Goal: Task Accomplishment & Management: Manage account settings

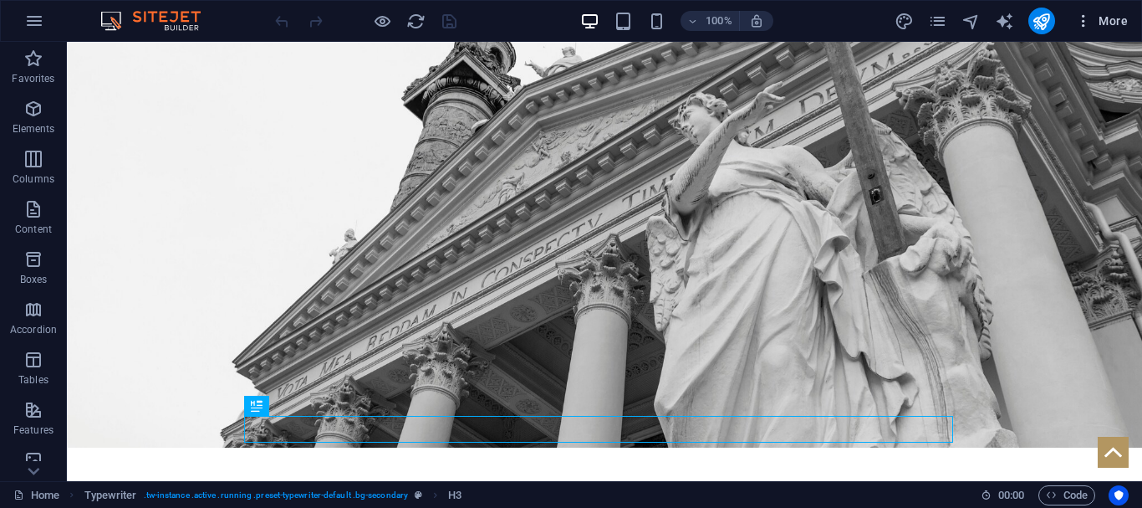
click at [1120, 9] on button "More" at bounding box center [1102, 21] width 66 height 27
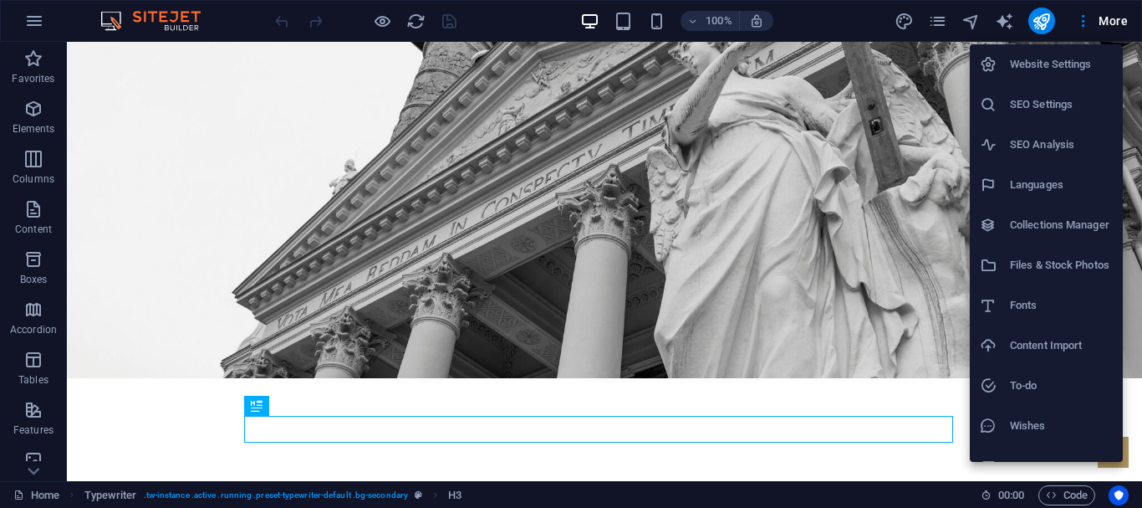
click at [1024, 103] on h6 "SEO Settings" at bounding box center [1061, 105] width 103 height 20
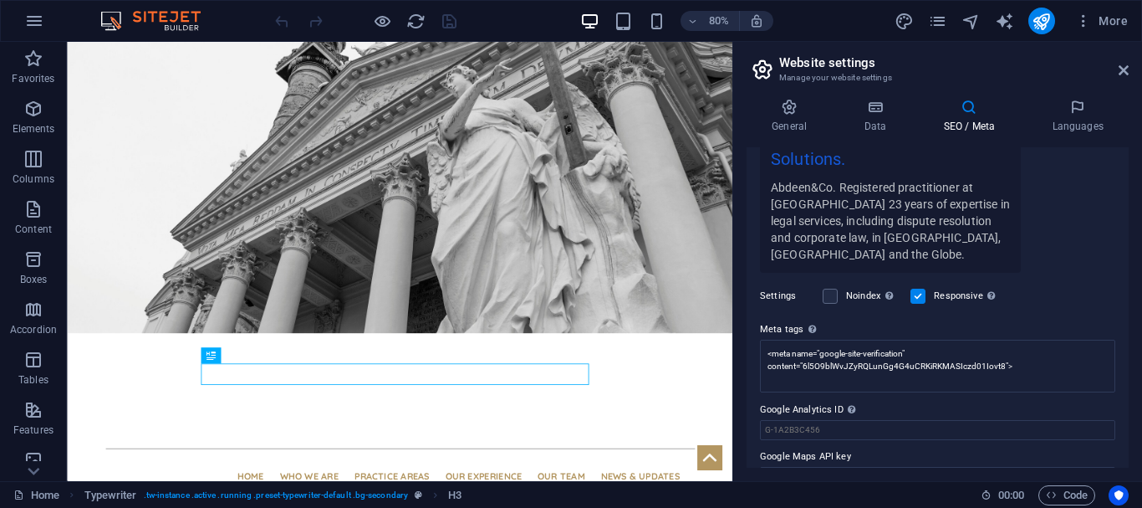
scroll to position [392, 0]
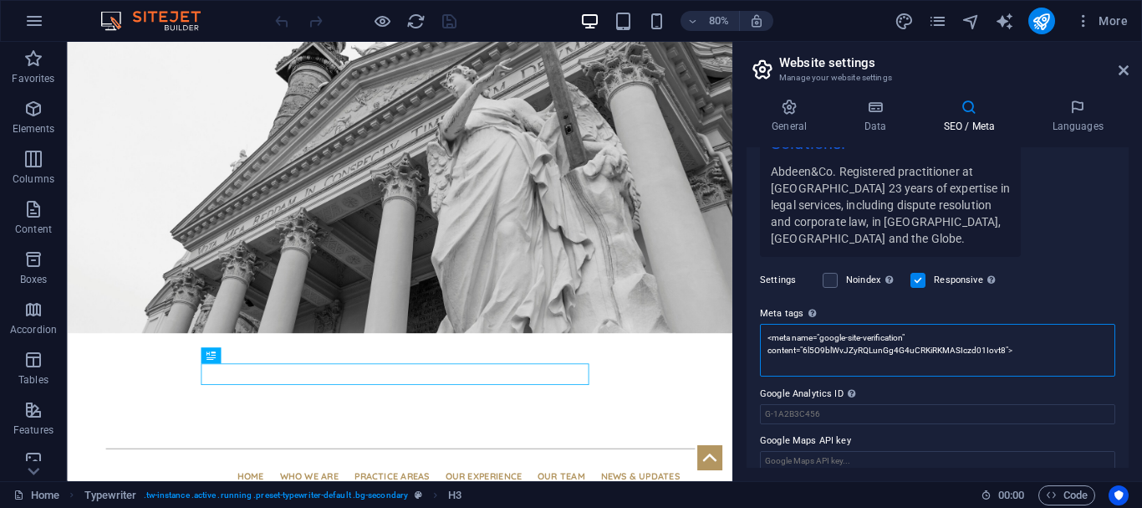
click at [1021, 335] on textarea "<meta name="google-site-verification" content="6l5O9blWvJZyRQLunGg4G4uCRKiRKMAS…" at bounding box center [937, 350] width 355 height 53
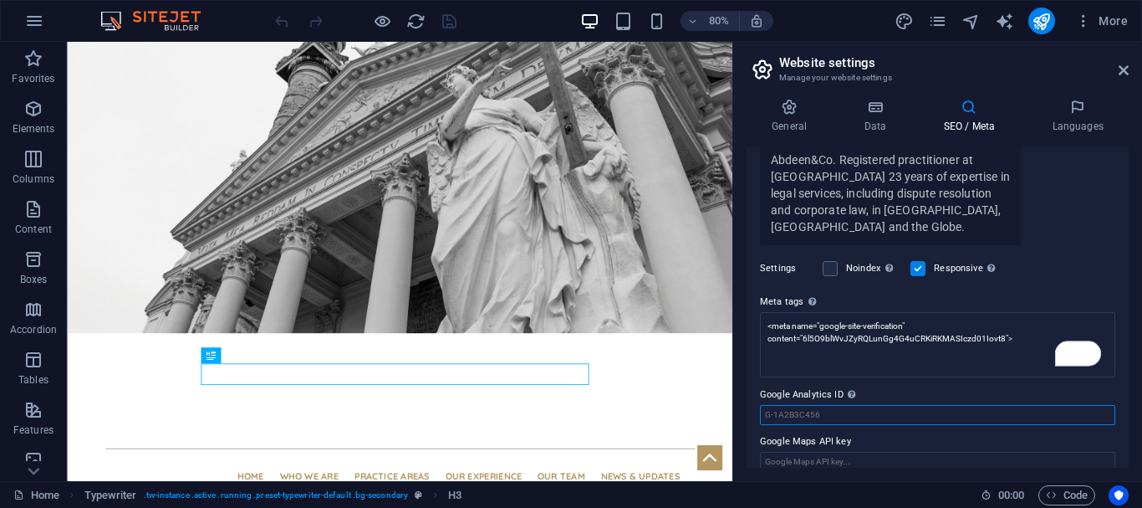
click at [855, 405] on input "Google Analytics ID Please only add the Google Analytics ID. We automatically i…" at bounding box center [937, 415] width 355 height 20
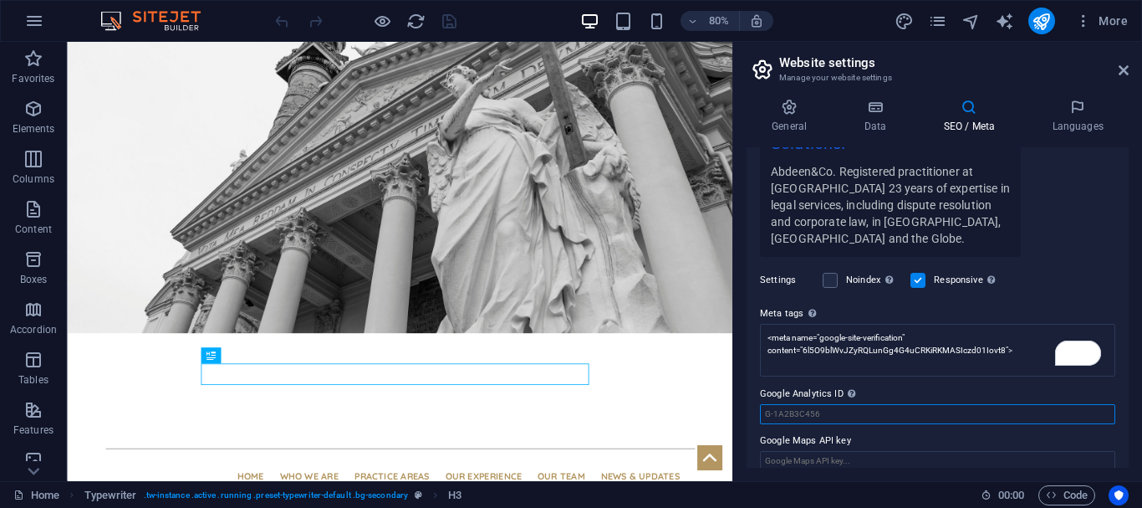
scroll to position [392, 0]
paste input "G-B6H1091FTX"
type input "G-B6H1091FTX"
drag, startPoint x: 452, startPoint y: 25, endPoint x: 410, endPoint y: 233, distance: 212.4
click at [452, 25] on icon "save" at bounding box center [449, 21] width 19 height 19
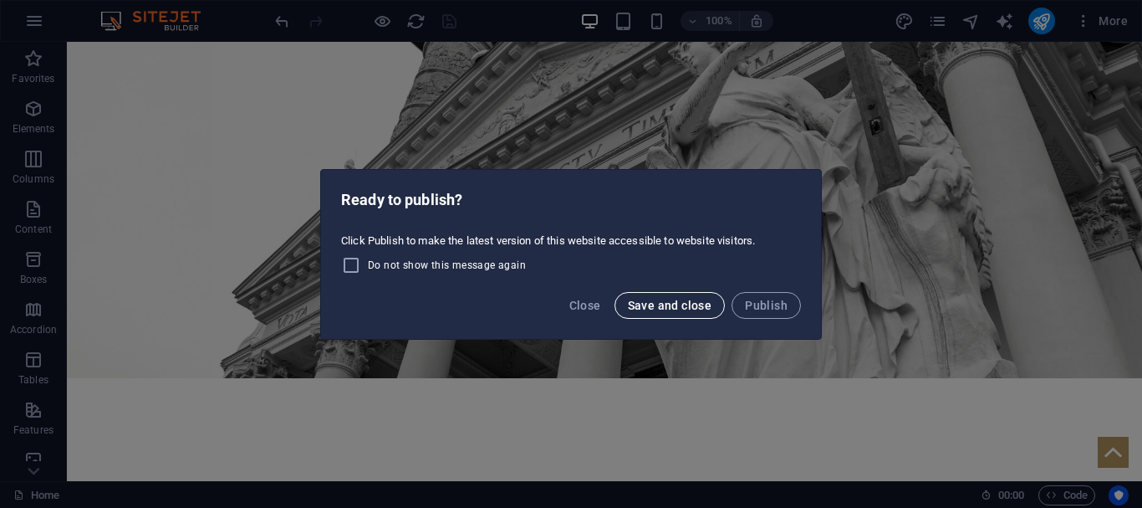
click at [672, 302] on span "Save and close" at bounding box center [670, 305] width 84 height 13
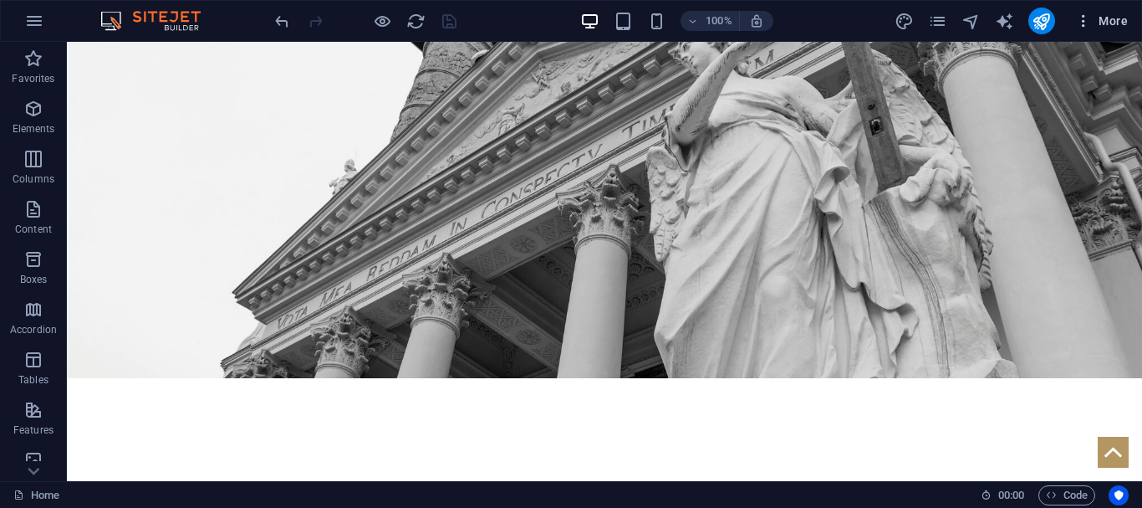
click at [1095, 27] on span "More" at bounding box center [1101, 21] width 53 height 17
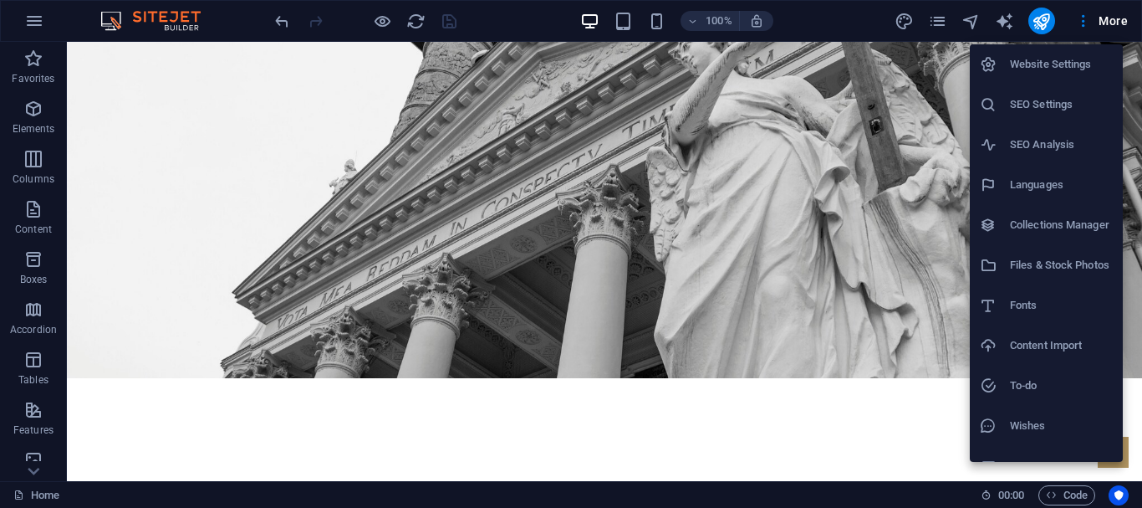
click at [1102, 23] on div at bounding box center [571, 254] width 1142 height 508
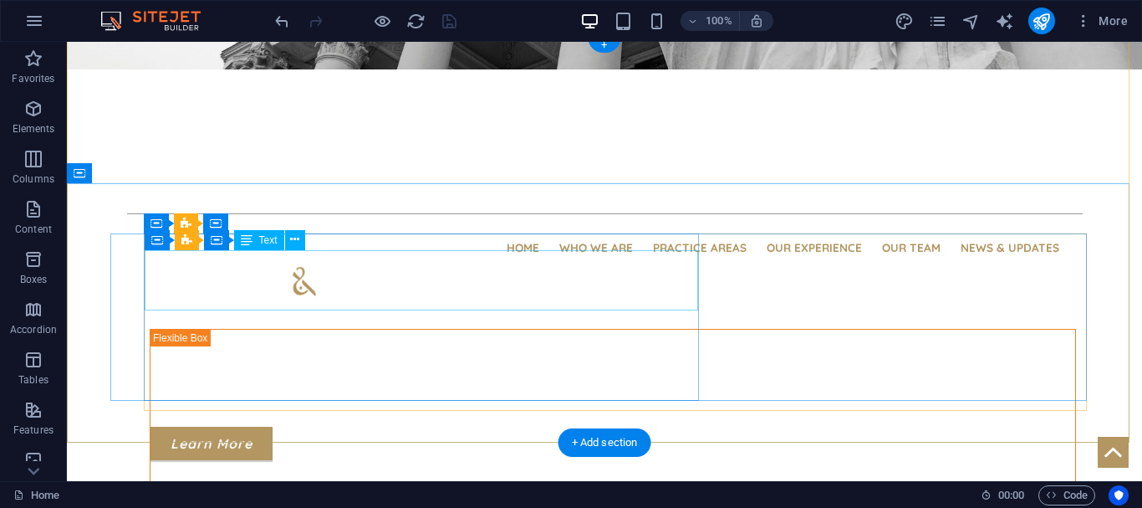
scroll to position [0, 0]
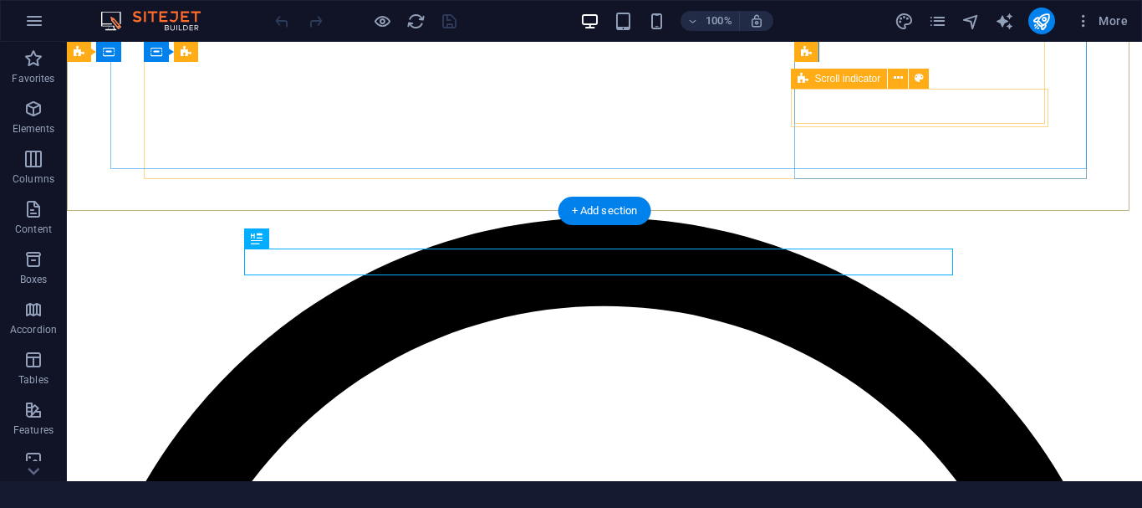
scroll to position [237, 0]
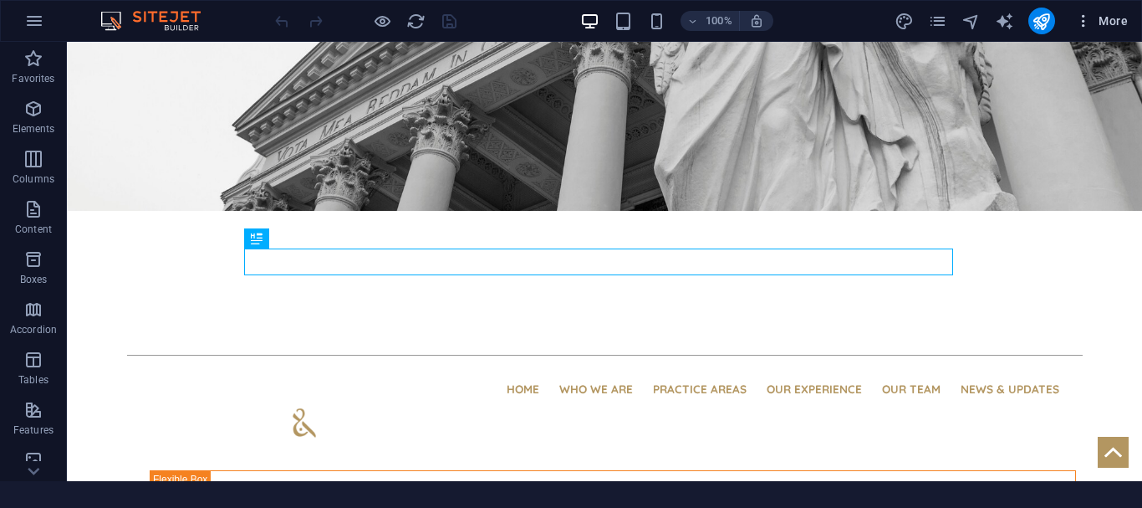
click at [1088, 16] on icon "button" at bounding box center [1083, 21] width 17 height 17
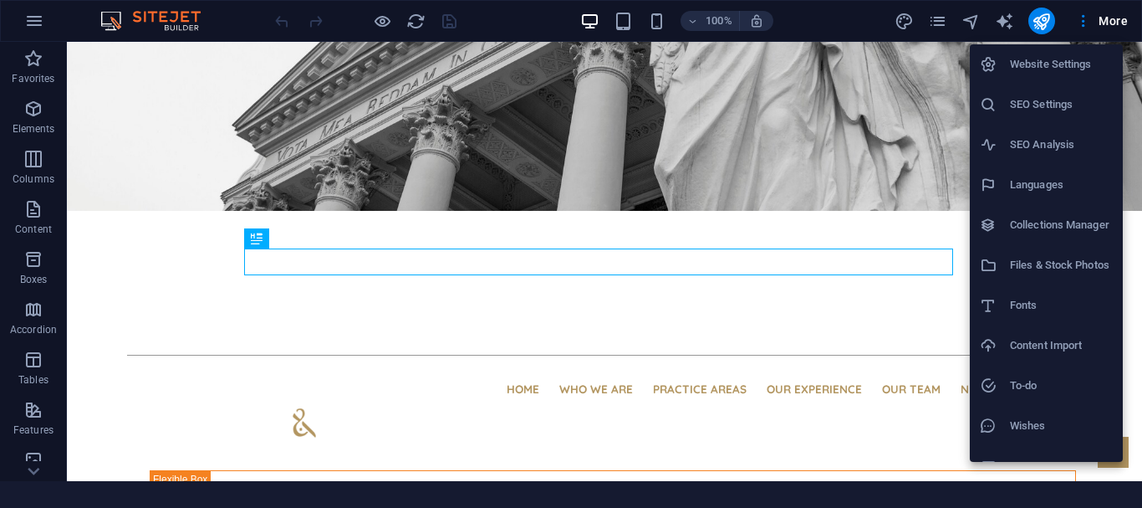
click at [1046, 108] on h6 "SEO Settings" at bounding box center [1061, 105] width 103 height 20
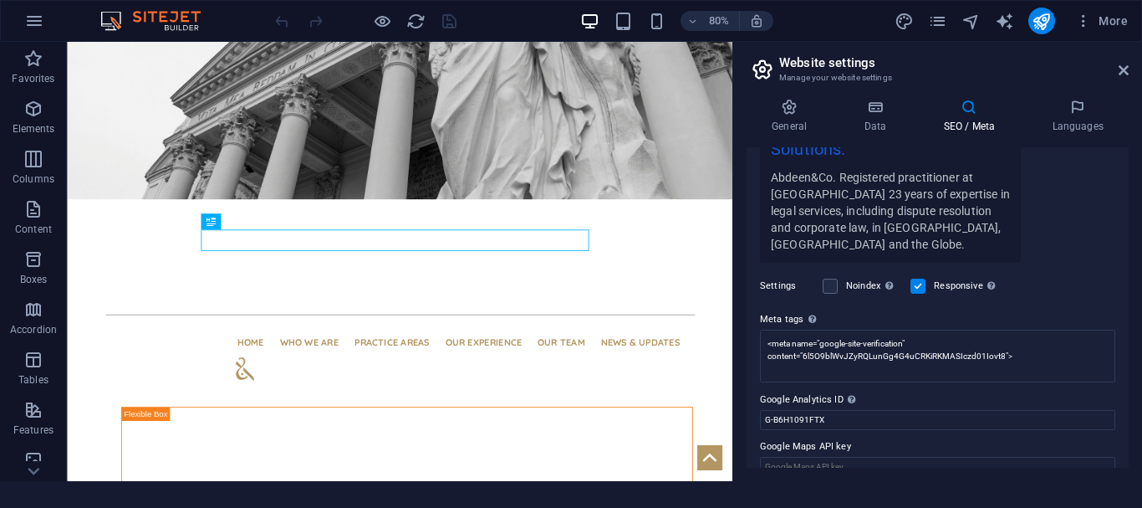
scroll to position [392, 0]
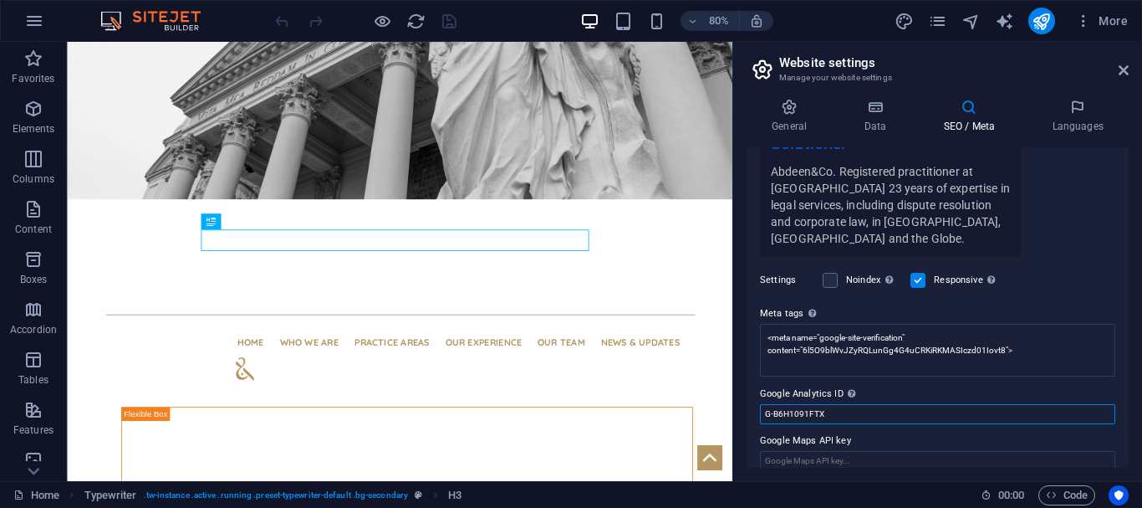
click at [830, 404] on input "G-B6H1091FTX" at bounding box center [937, 414] width 355 height 20
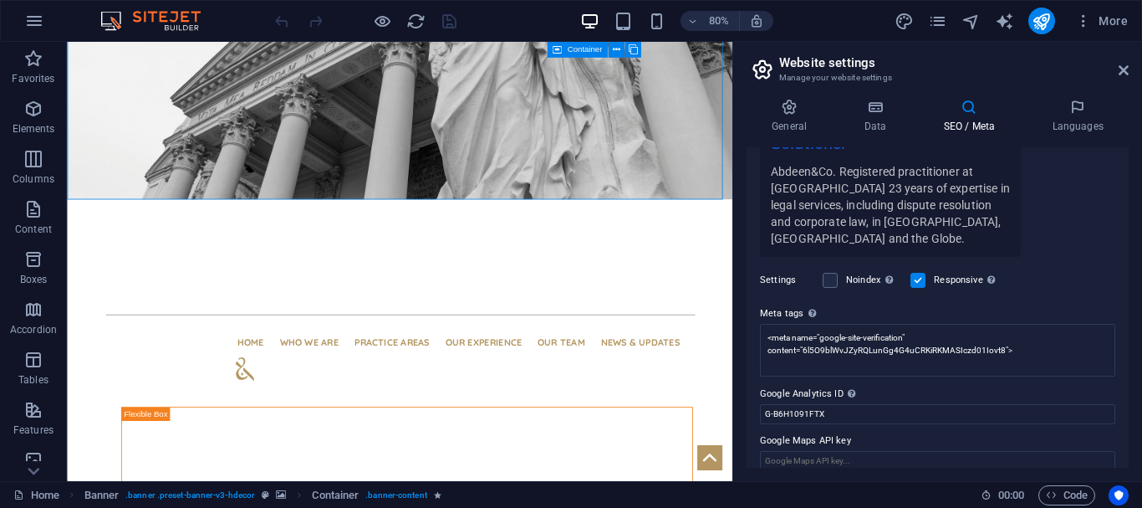
click at [450, 19] on div at bounding box center [365, 21] width 187 height 27
click at [841, 404] on input "G-B6H1091FTX" at bounding box center [937, 414] width 355 height 20
type input "G-B6H1091FTX"
drag, startPoint x: 831, startPoint y: 396, endPoint x: 756, endPoint y: 396, distance: 75.3
click at [756, 396] on div "SEO Title The title of your website - make it something that stands out in sear…" at bounding box center [938, 307] width 382 height 320
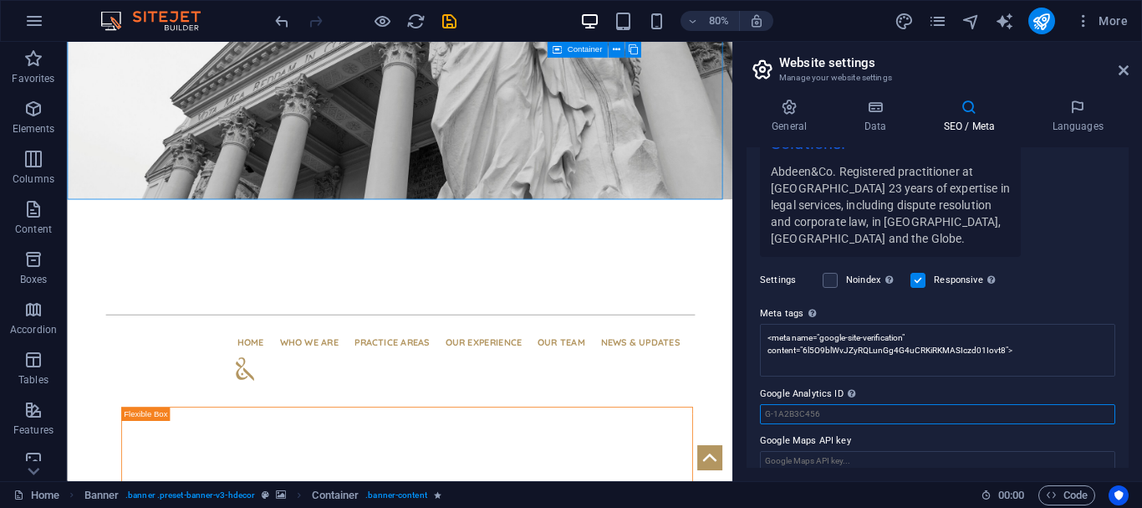
paste input "G-B6H1091FTX"
type input "G-B6H1091FTX"
click at [445, 26] on icon "save" at bounding box center [449, 21] width 19 height 19
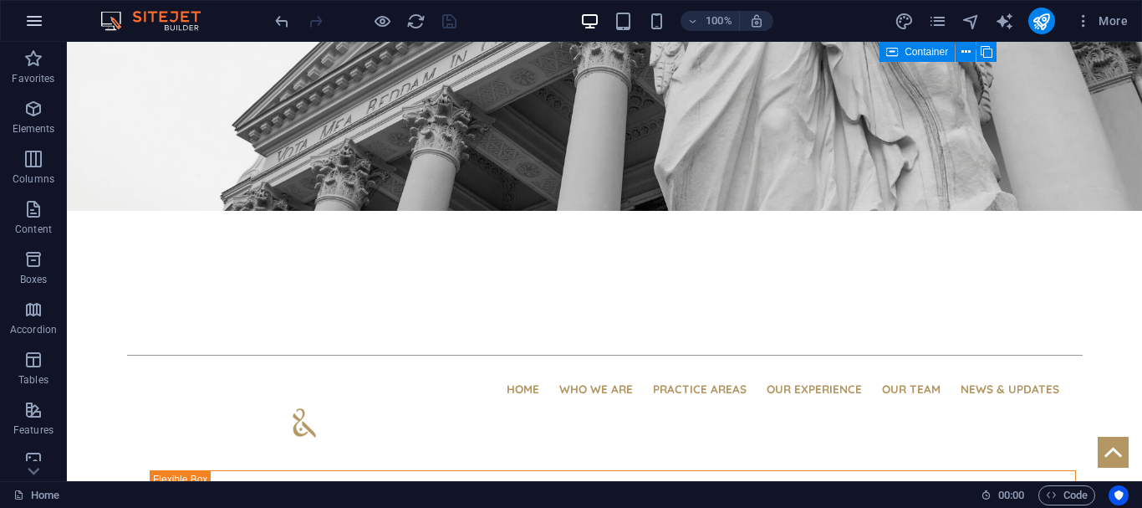
click at [22, 19] on button "button" at bounding box center [34, 21] width 40 height 40
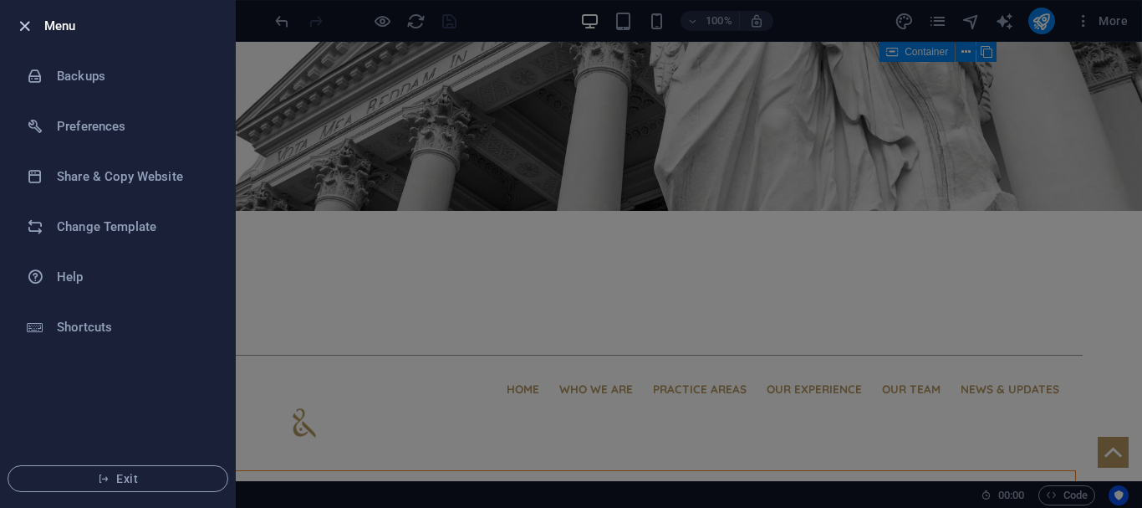
click at [22, 29] on icon "button" at bounding box center [24, 26] width 19 height 19
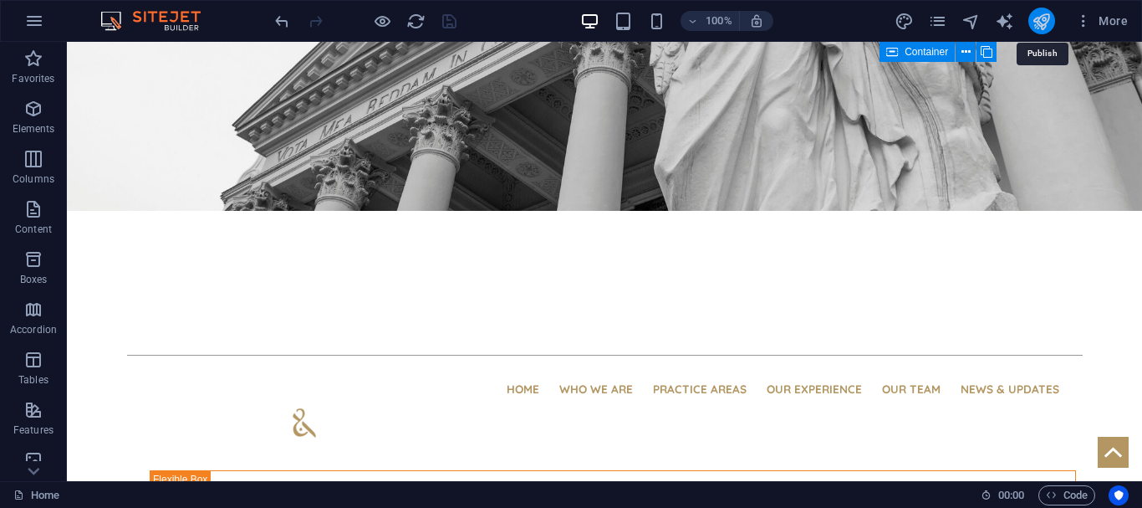
click at [1044, 17] on icon "publish" at bounding box center [1041, 21] width 19 height 19
